Goal: Task Accomplishment & Management: Manage account settings

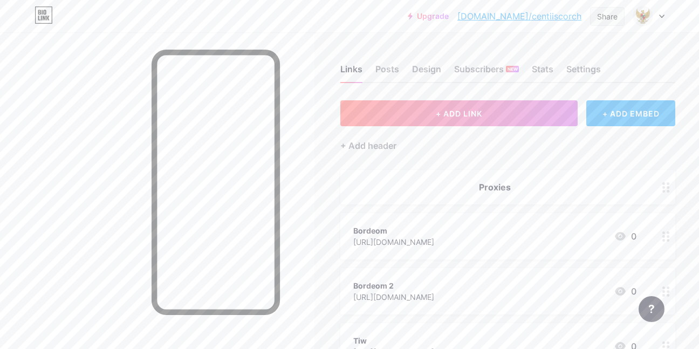
click at [611, 22] on div "Share" at bounding box center [607, 16] width 21 height 11
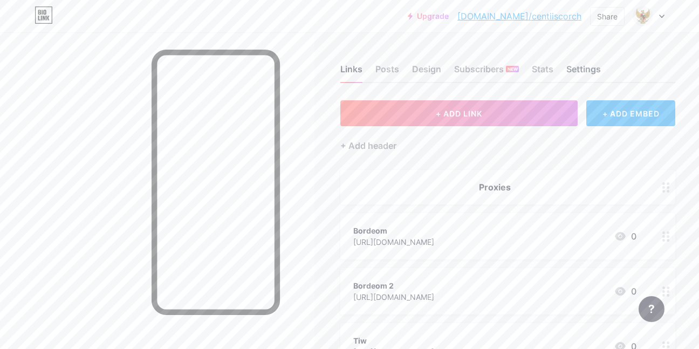
click at [577, 69] on div "Settings" at bounding box center [584, 72] width 35 height 19
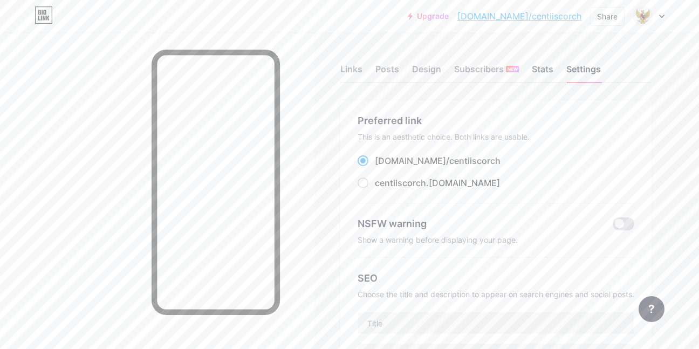
click at [535, 69] on div "Stats" at bounding box center [543, 72] width 22 height 19
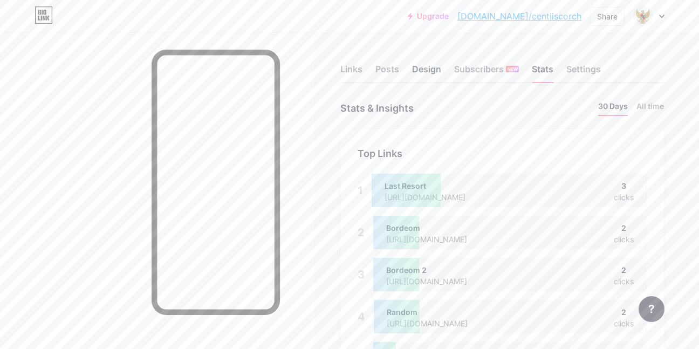
click at [425, 71] on div "Design" at bounding box center [426, 72] width 29 height 19
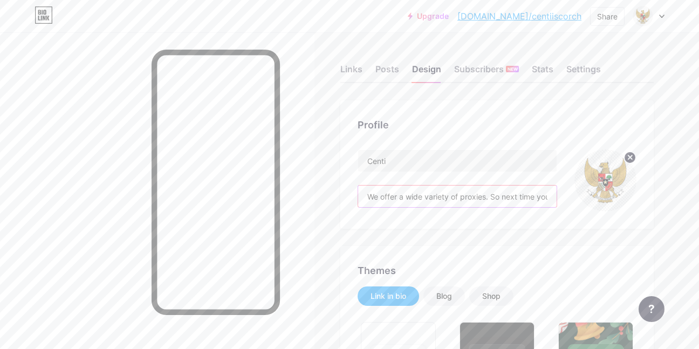
click at [549, 190] on input "We offer a wide variety of proxies. So next time your bored in class. Just clic…" at bounding box center [457, 197] width 199 height 22
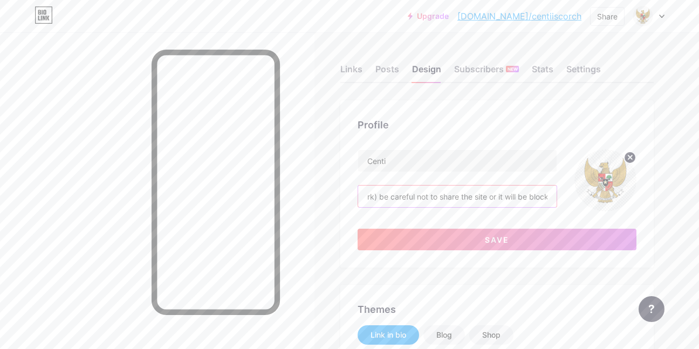
scroll to position [0, 404]
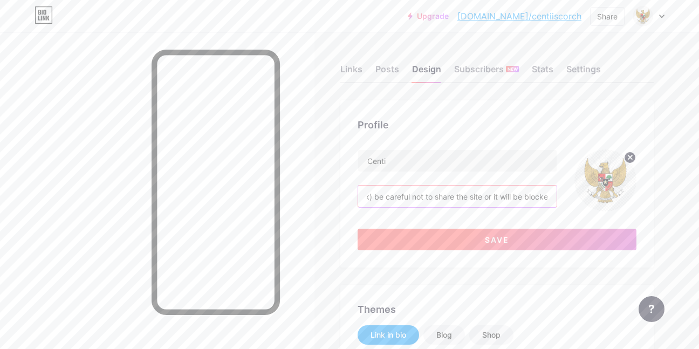
type input "We offer a wide variety of proxies. So next time your bored in class. Just clic…"
click at [492, 247] on button "Save" at bounding box center [497, 240] width 279 height 22
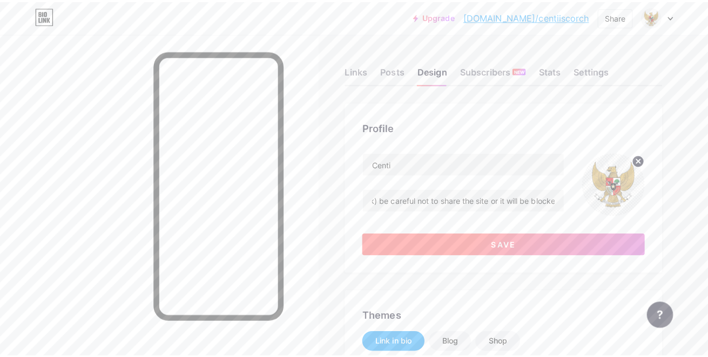
scroll to position [0, 0]
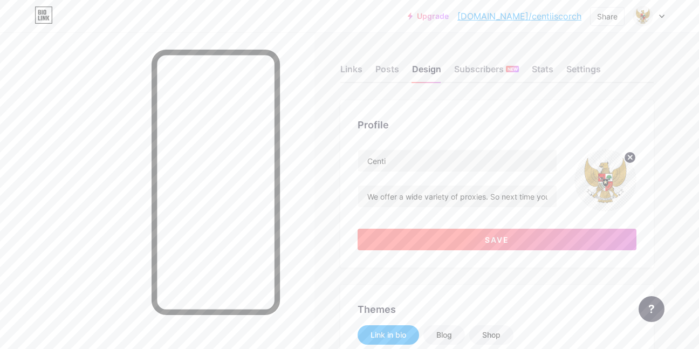
click at [443, 240] on button "Save" at bounding box center [497, 240] width 279 height 22
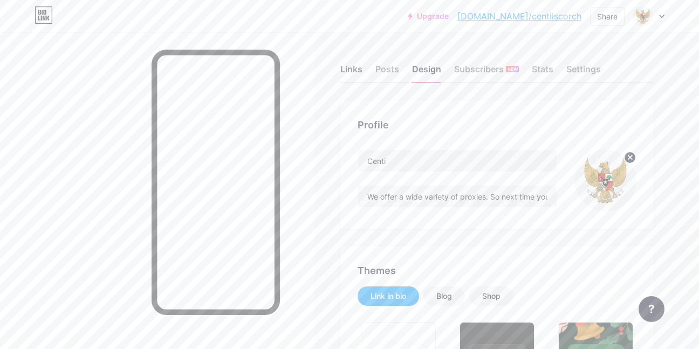
drag, startPoint x: 356, startPoint y: 86, endPoint x: 348, endPoint y: 77, distance: 12.2
click at [345, 76] on div "Links" at bounding box center [352, 72] width 22 height 19
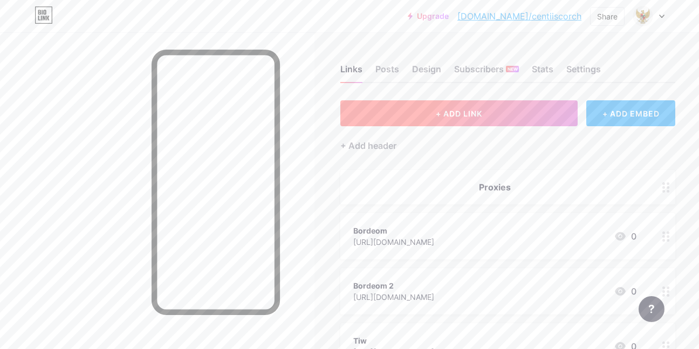
click at [437, 112] on span "+ ADD LINK" at bounding box center [459, 113] width 46 height 9
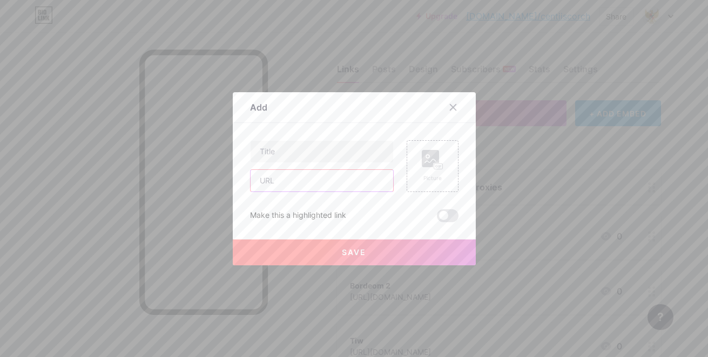
click at [310, 182] on input "text" at bounding box center [321, 181] width 142 height 22
paste input "[URL][DOMAIN_NAME]"
type input "[URL][DOMAIN_NAME]"
click at [304, 148] on input "text" at bounding box center [321, 152] width 142 height 22
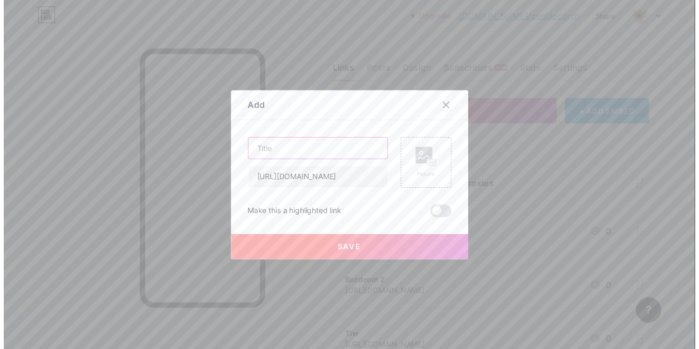
scroll to position [0, 0]
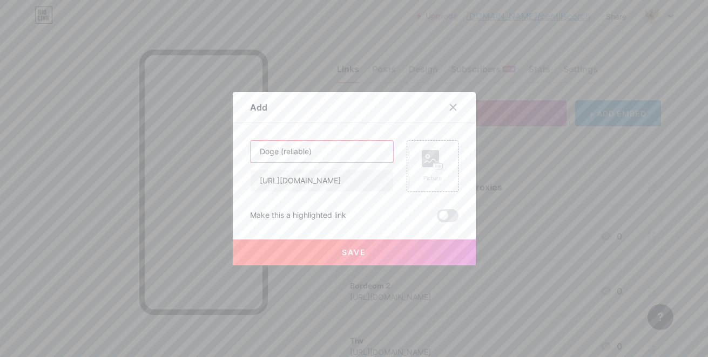
type input "Doge (reliable)"
click at [321, 242] on button "Save" at bounding box center [354, 253] width 243 height 26
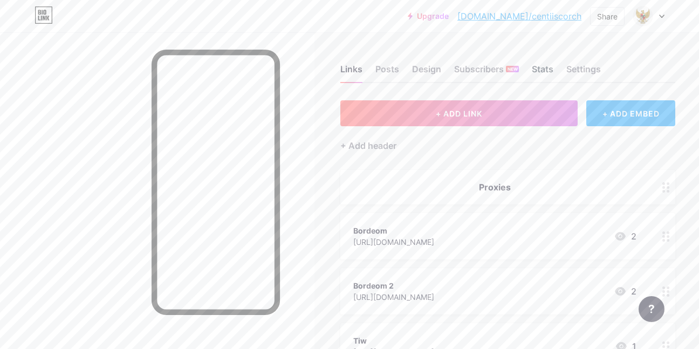
click at [532, 72] on div "Stats" at bounding box center [543, 72] width 22 height 19
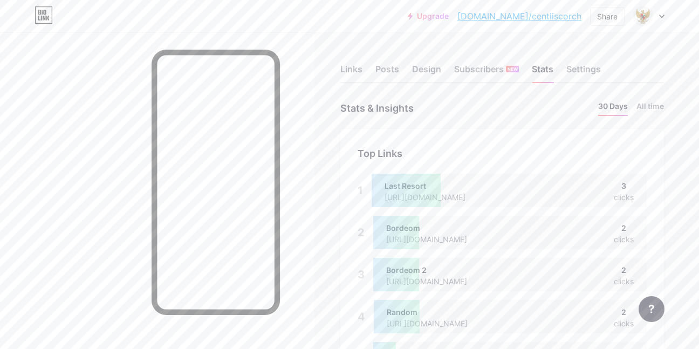
scroll to position [349, 699]
click at [497, 69] on div "Subscribers NEW" at bounding box center [486, 72] width 65 height 19
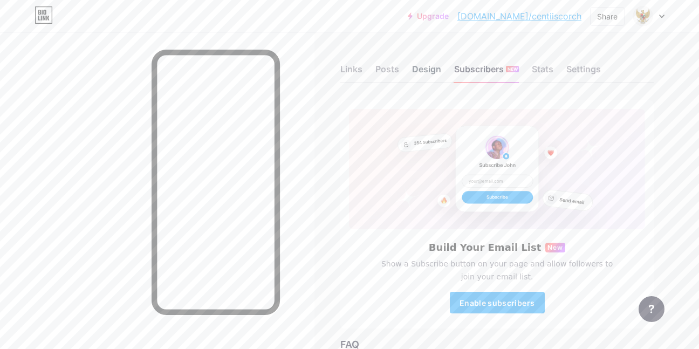
click at [429, 71] on div "Design" at bounding box center [426, 72] width 29 height 19
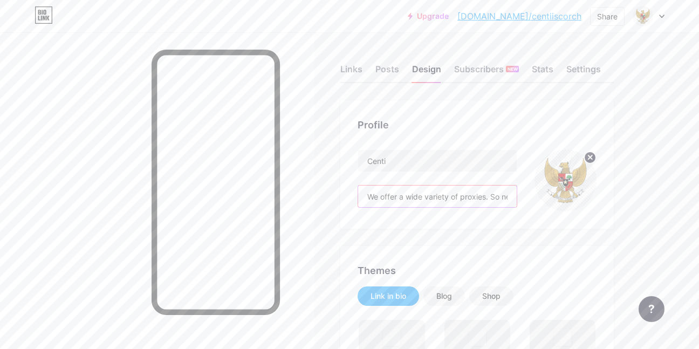
click at [517, 203] on input "We offer a wide variety of proxies. So next time your bored in class. Just clic…" at bounding box center [437, 197] width 159 height 22
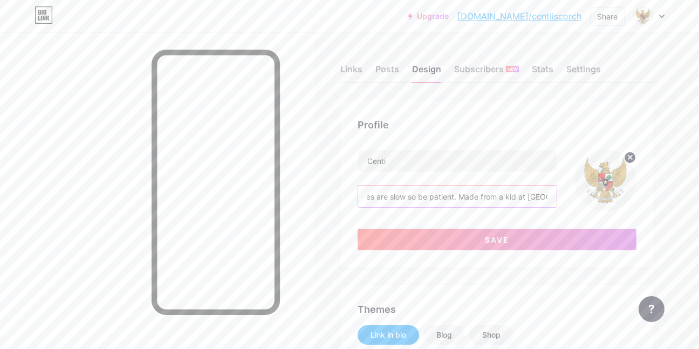
scroll to position [0, 635]
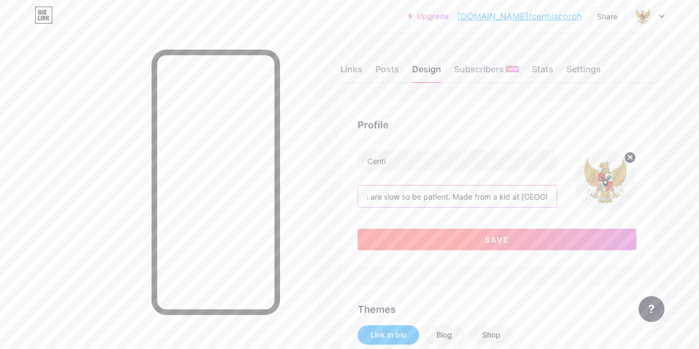
type input "We offer a wide variety of proxies. So next time your bored in class. Just clic…"
click at [522, 237] on button "Save" at bounding box center [497, 240] width 279 height 22
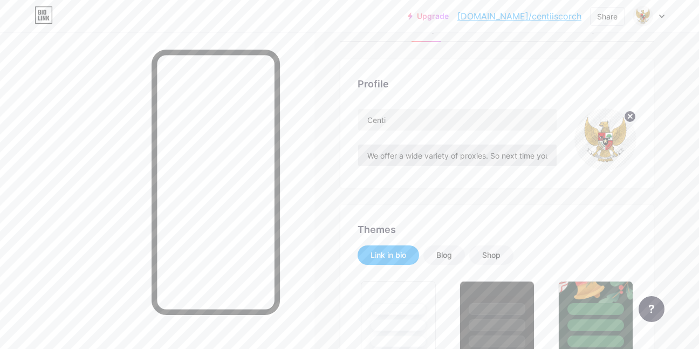
scroll to position [0, 0]
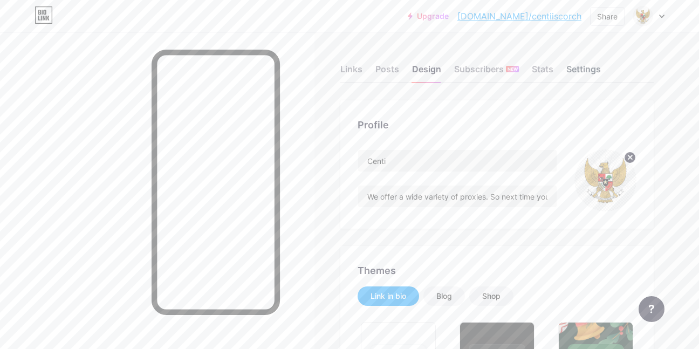
click at [588, 67] on div "Settings" at bounding box center [584, 72] width 35 height 19
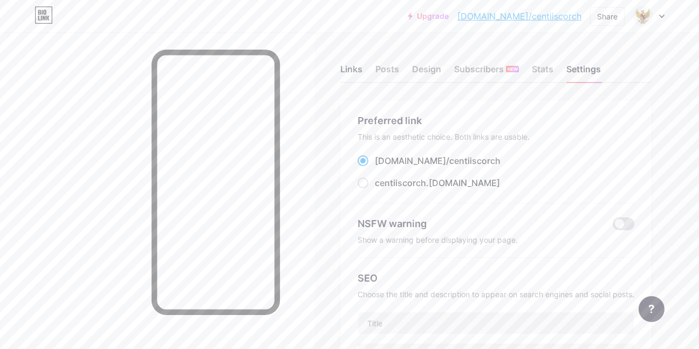
click at [356, 77] on div "Links" at bounding box center [352, 72] width 22 height 19
